Goal: Information Seeking & Learning: Learn about a topic

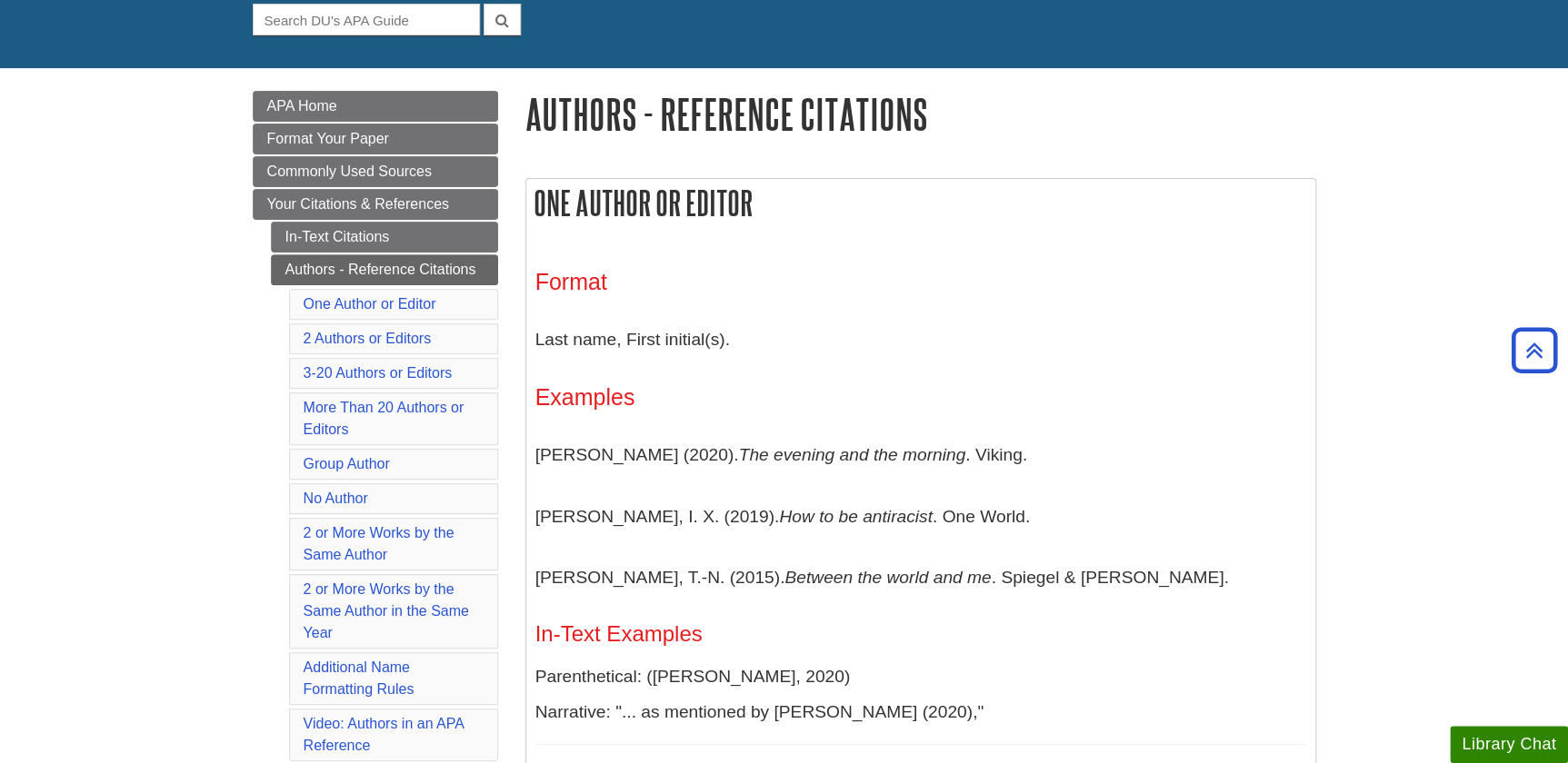
scroll to position [164, 0]
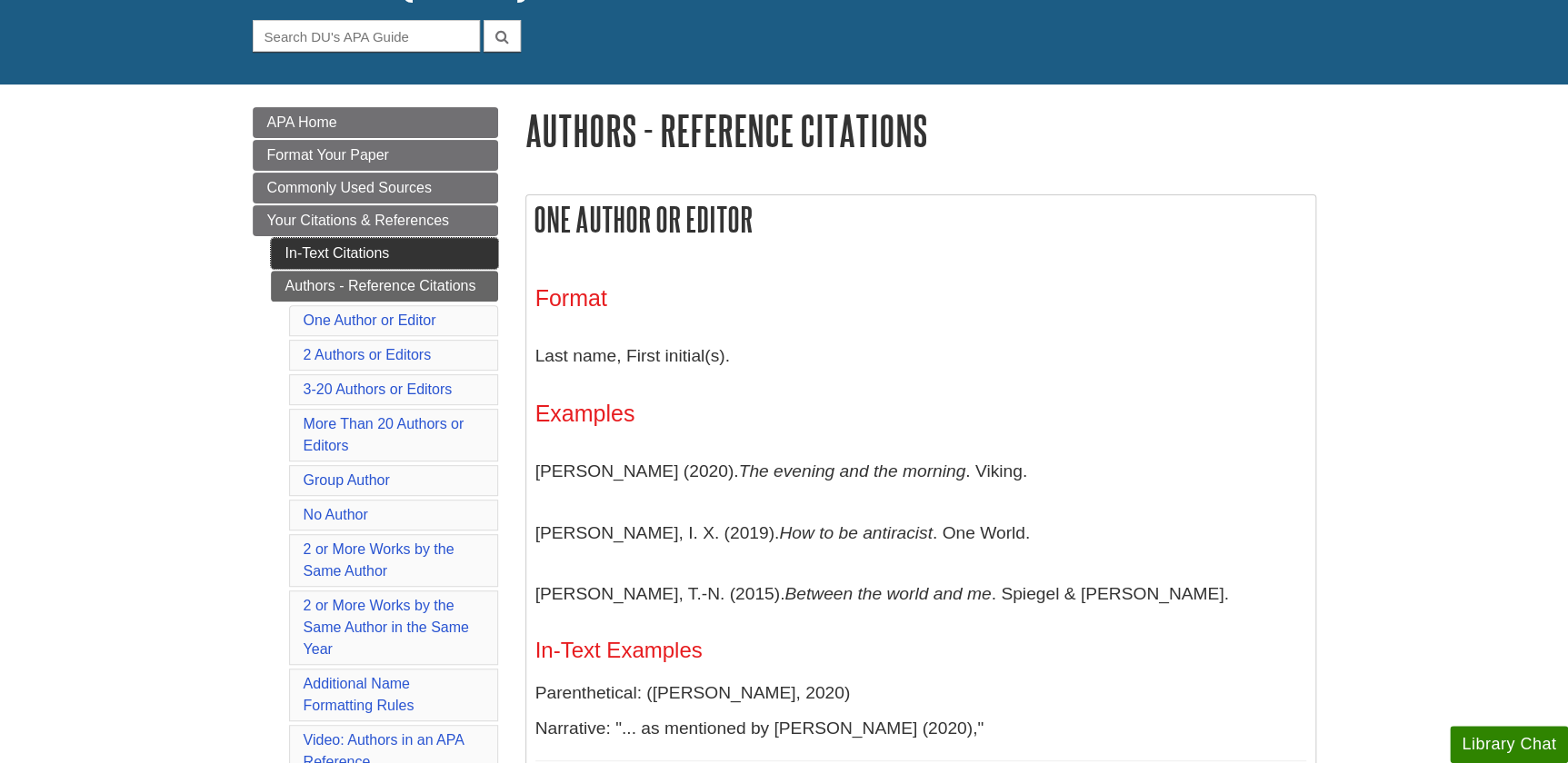
click at [336, 248] on link "In-Text Citations" at bounding box center [384, 253] width 227 height 31
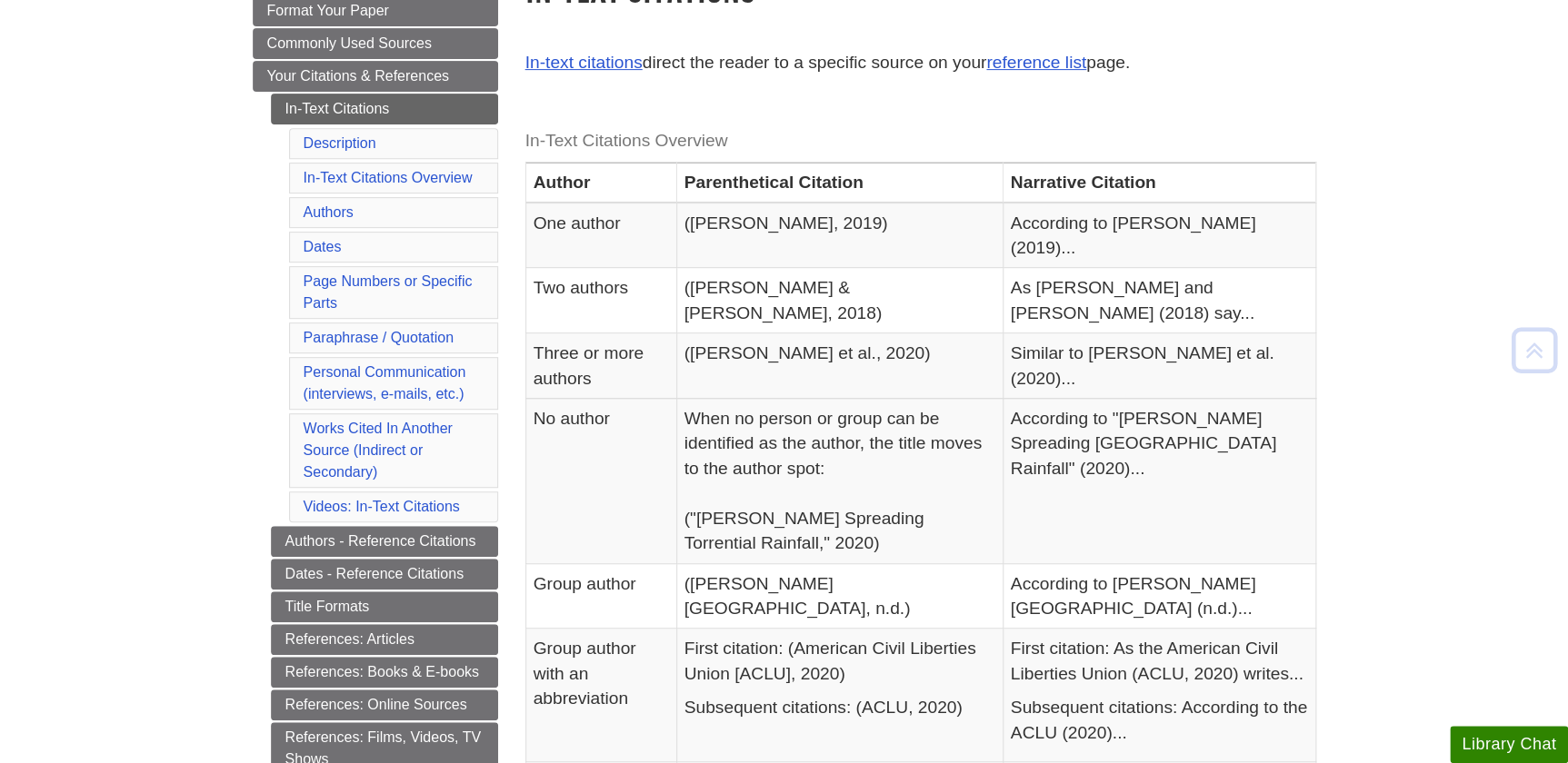
scroll to position [330, 0]
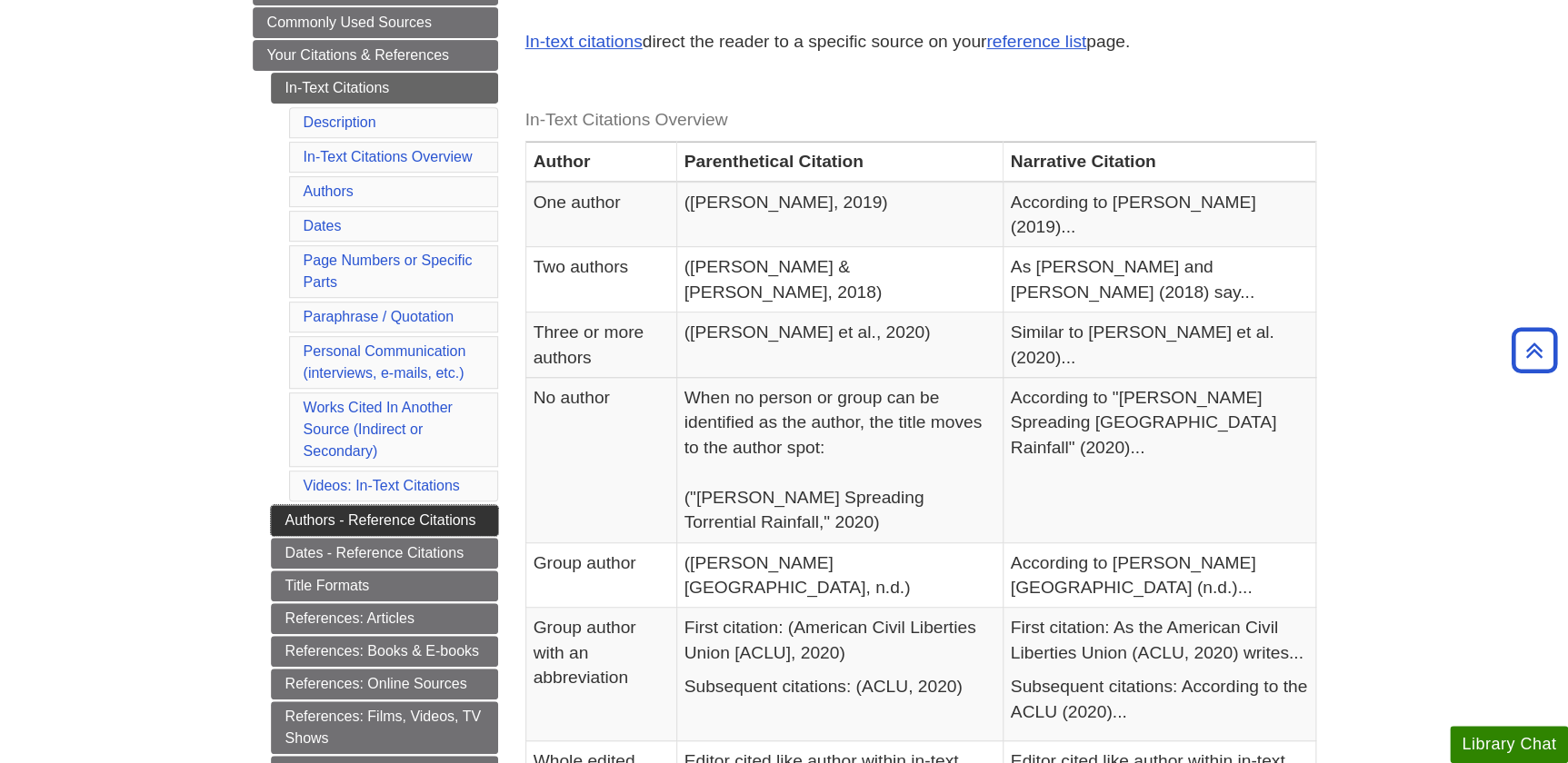
click at [441, 507] on link "Authors - Reference Citations" at bounding box center [384, 520] width 227 height 31
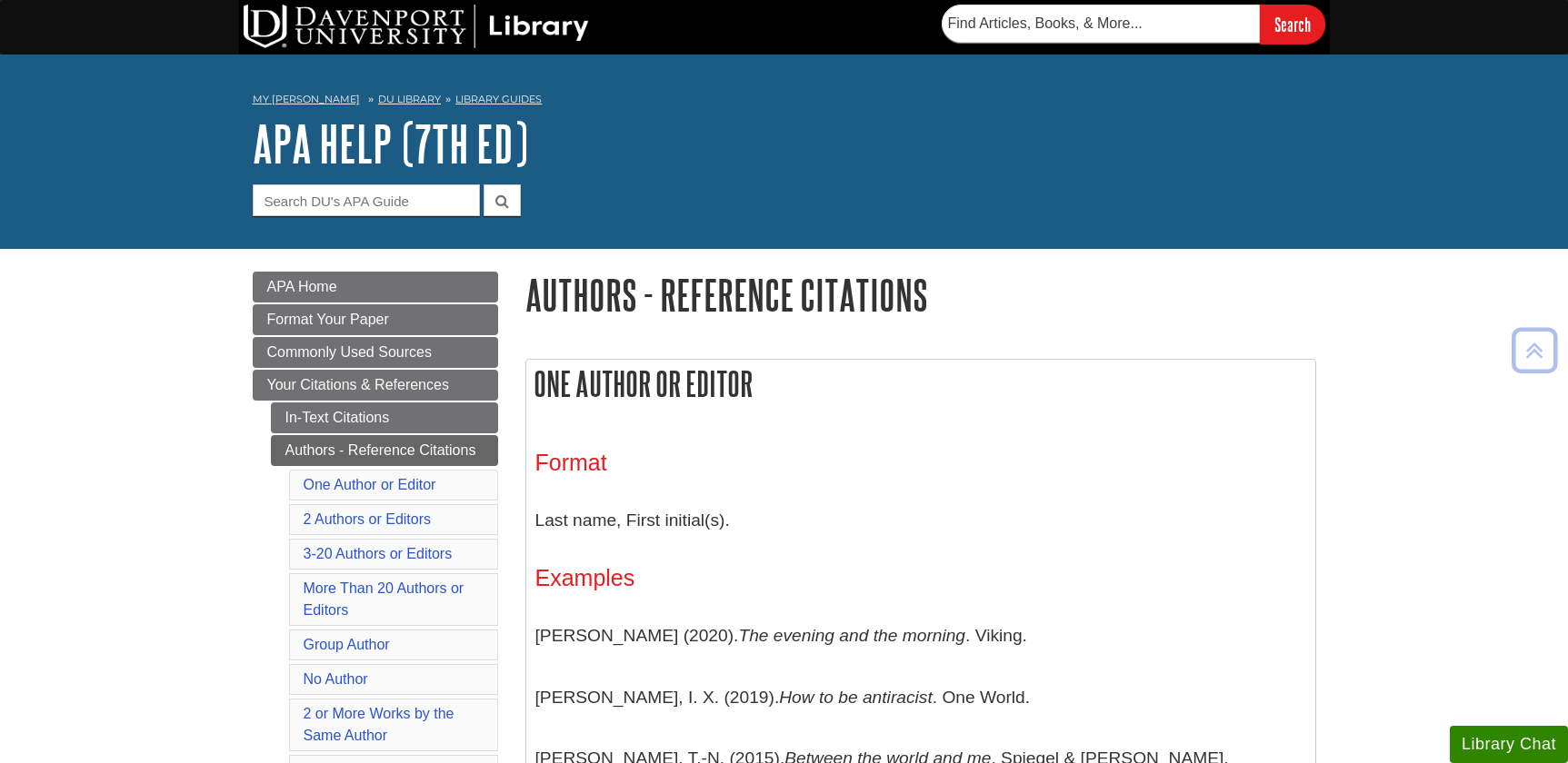
scroll to position [495, 0]
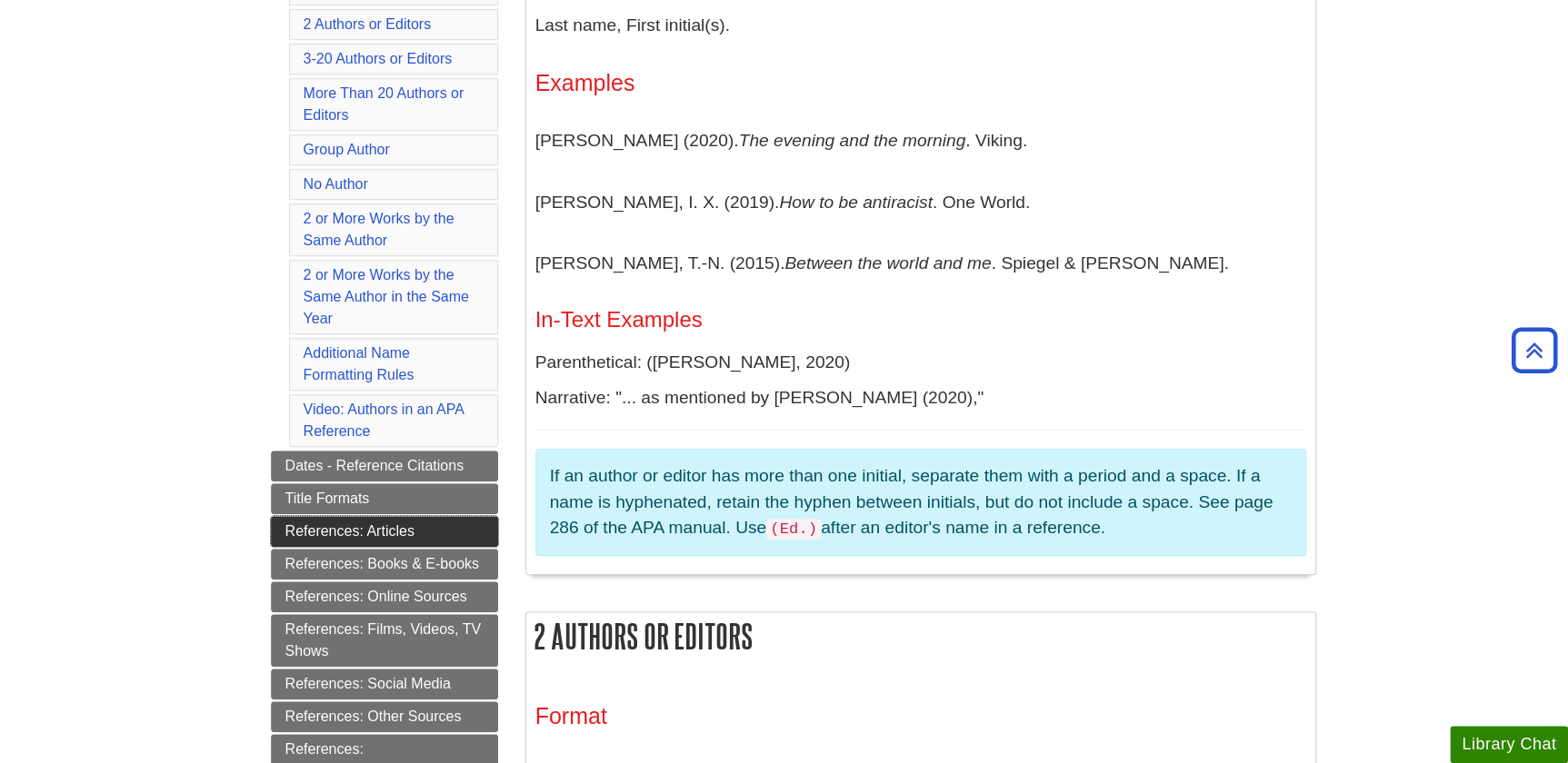
click at [415, 533] on link "References: Articles" at bounding box center [384, 531] width 227 height 31
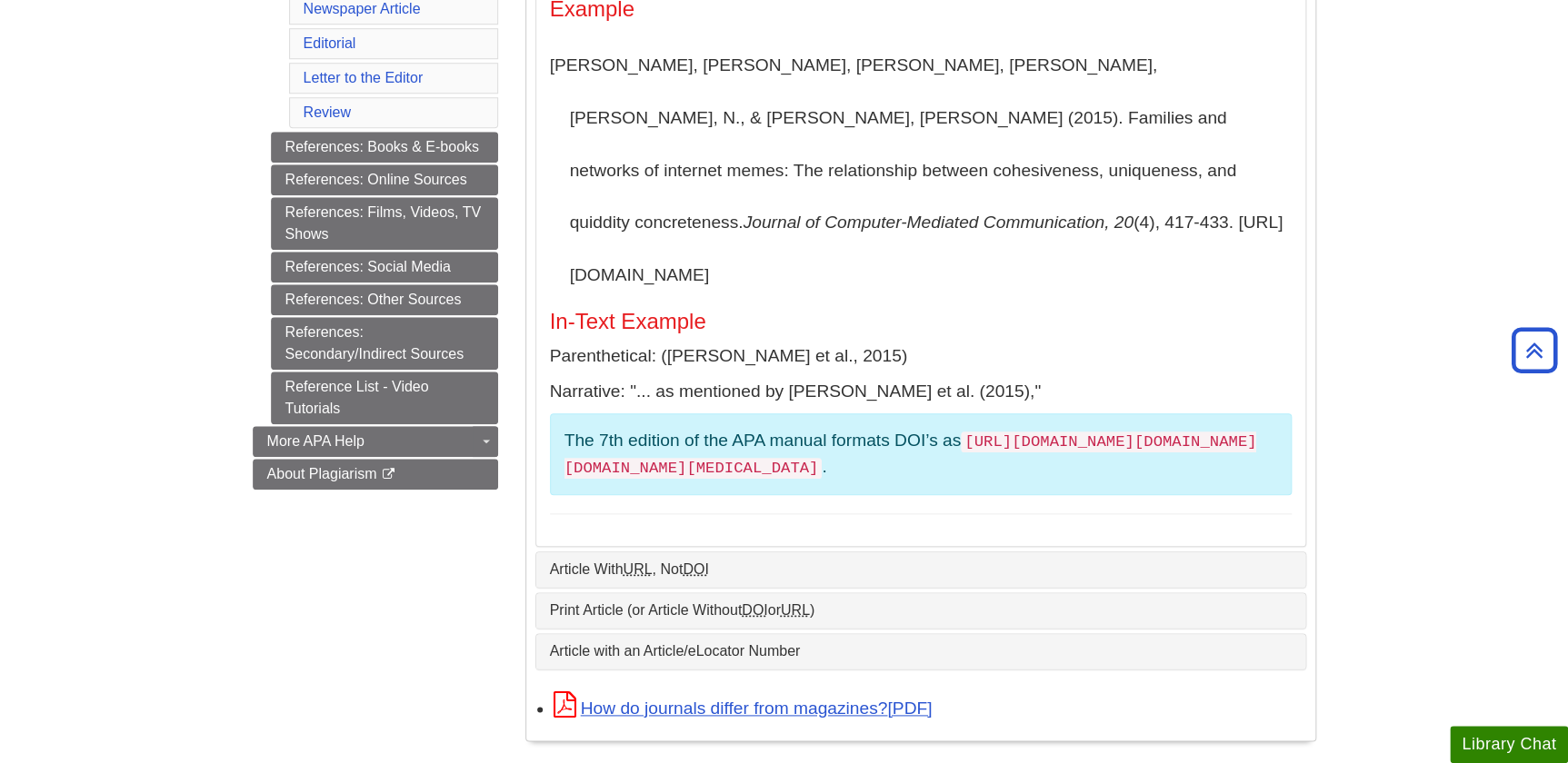
scroll to position [578, 0]
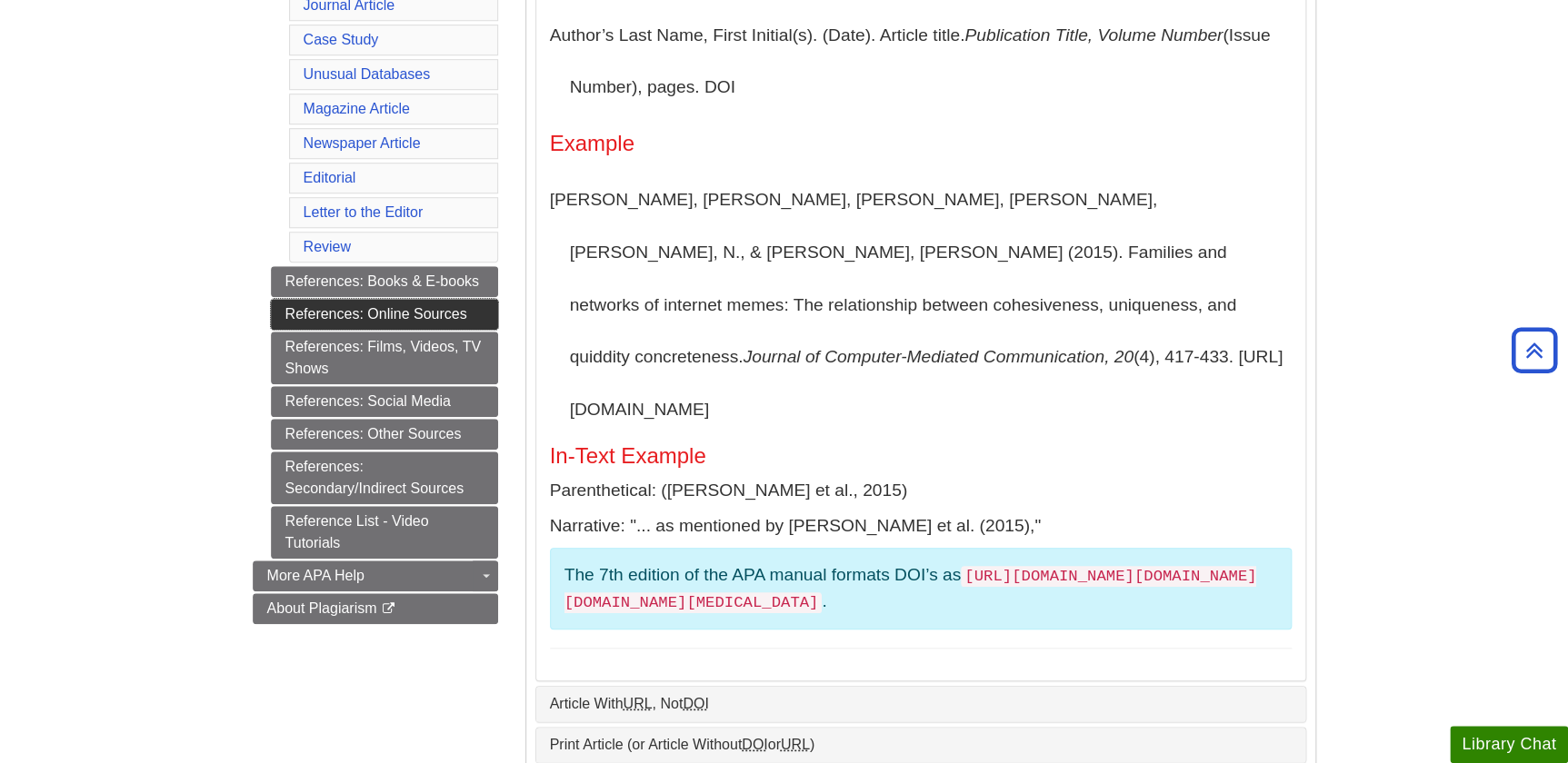
click at [460, 301] on link "References: Online Sources" at bounding box center [384, 314] width 227 height 31
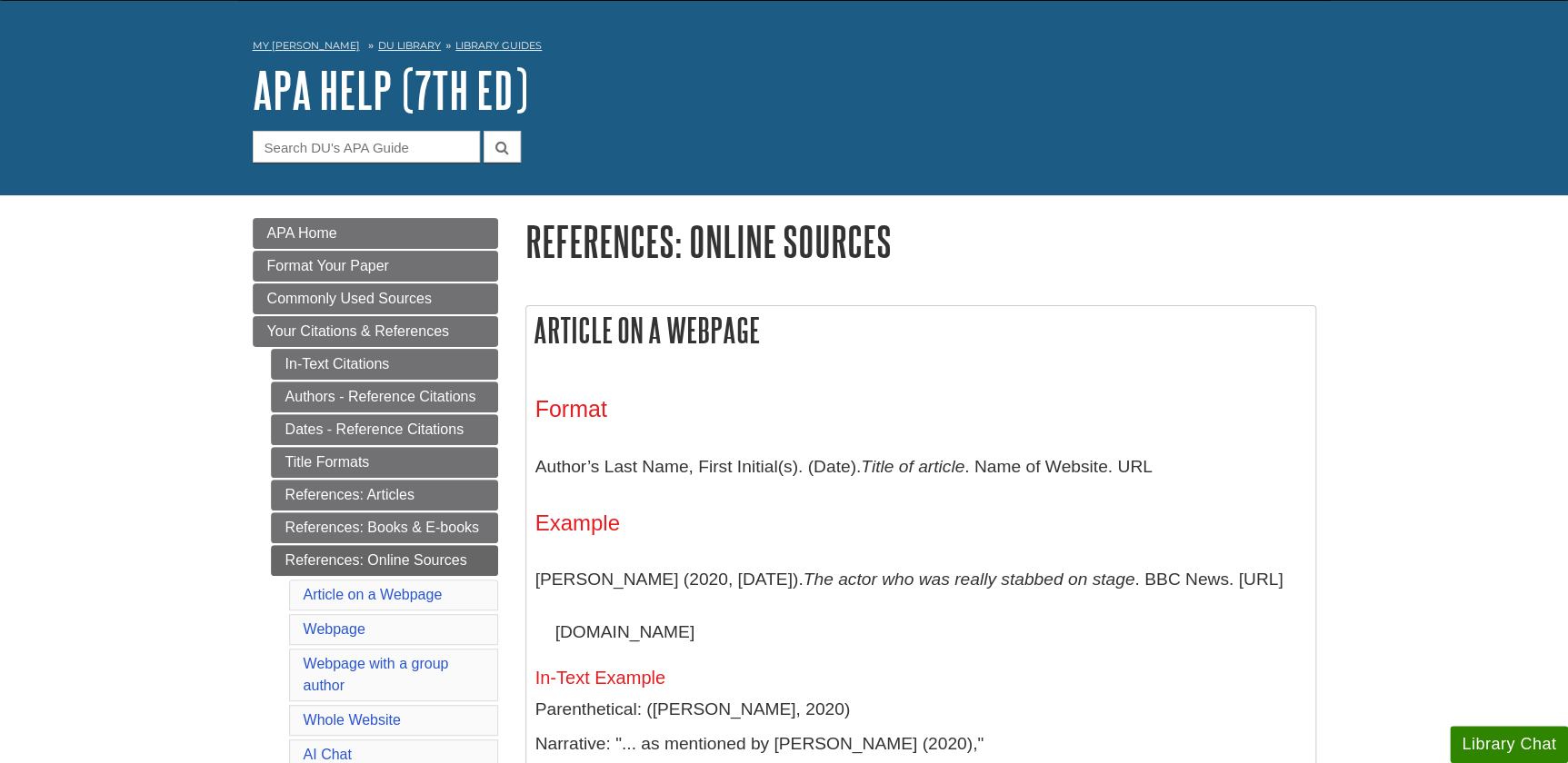
scroll to position [82, 0]
